Goal: Task Accomplishment & Management: Use online tool/utility

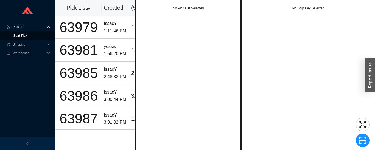
click at [16, 37] on link "Start Pick" at bounding box center [20, 36] width 14 height 4
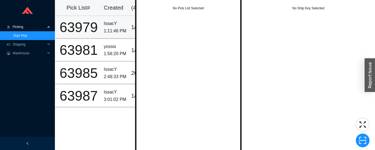
click at [114, 30] on div "1:11:46 PM" at bounding box center [115, 30] width 23 height 7
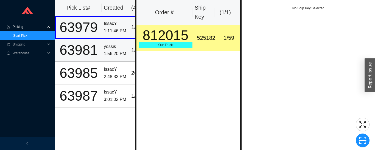
click at [111, 53] on div "1:56:20 PM" at bounding box center [115, 53] width 23 height 7
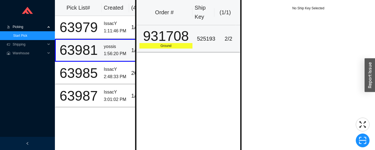
click at [190, 39] on div "931708" at bounding box center [165, 36] width 53 height 14
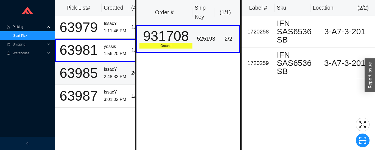
click at [115, 70] on div "IssacY" at bounding box center [115, 69] width 23 height 7
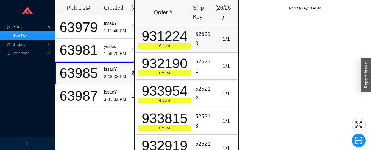
click at [177, 35] on div "931224" at bounding box center [164, 36] width 52 height 14
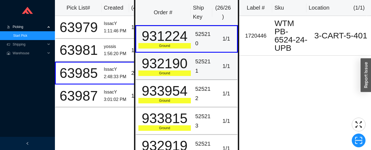
click at [184, 63] on div "932190" at bounding box center [164, 64] width 52 height 14
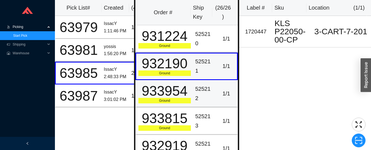
click at [193, 86] on td "525212" at bounding box center [204, 93] width 22 height 27
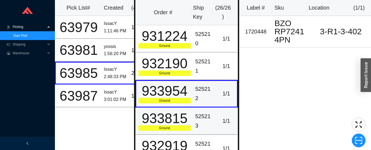
click at [201, 120] on div "525213" at bounding box center [204, 121] width 18 height 18
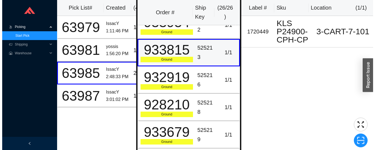
scroll to position [75, 0]
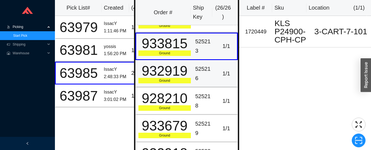
click at [195, 73] on div "525216" at bounding box center [204, 73] width 18 height 18
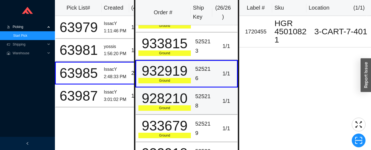
click at [196, 100] on div "525218" at bounding box center [204, 101] width 18 height 18
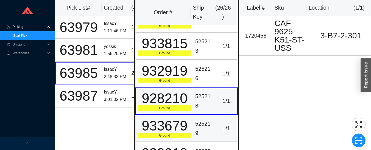
click at [199, 125] on div "525219" at bounding box center [204, 128] width 18 height 18
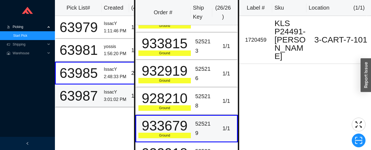
click at [110, 97] on div "3:01:02 PM" at bounding box center [115, 99] width 23 height 7
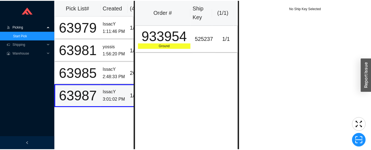
scroll to position [0, 0]
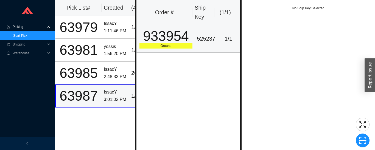
click at [185, 34] on div "933954" at bounding box center [165, 36] width 53 height 14
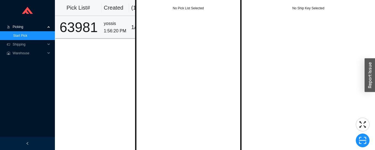
click at [100, 26] on td "63981" at bounding box center [78, 27] width 47 height 23
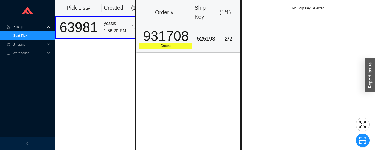
click at [207, 43] on div "525193" at bounding box center [206, 38] width 18 height 9
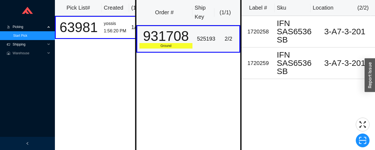
click at [23, 44] on span "Shipping" at bounding box center [29, 44] width 33 height 9
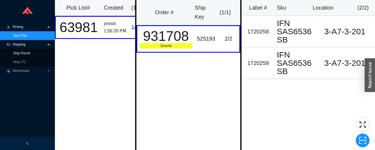
click at [28, 54] on link "Ship Parcel" at bounding box center [21, 53] width 17 height 4
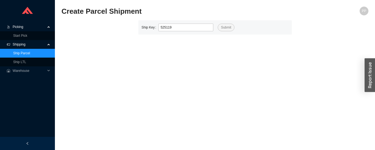
type input "525119"
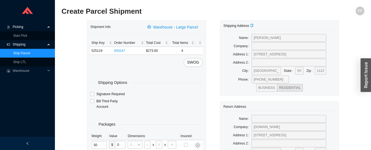
type input "50"
type input "30"
type input "24"
type input "12"
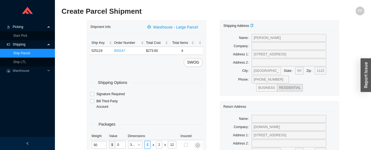
type input "30"
